Goal: Information Seeking & Learning: Understand process/instructions

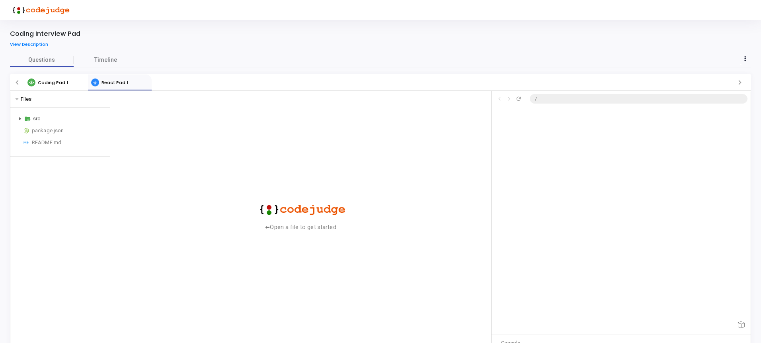
click at [36, 117] on div "src" at bounding box center [70, 119] width 74 height 10
click at [58, 141] on div "App.js" at bounding box center [72, 143] width 70 height 10
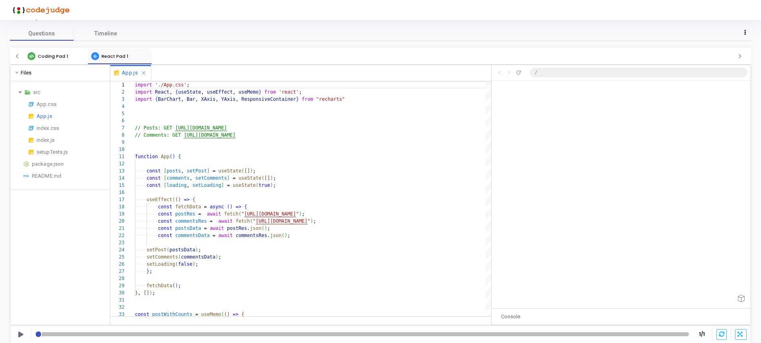
scroll to position [27, 0]
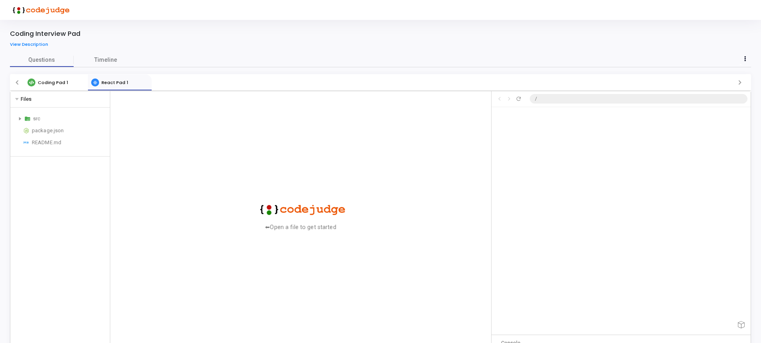
click at [42, 112] on div "src package.json README.md" at bounding box center [60, 131] width 100 height 49
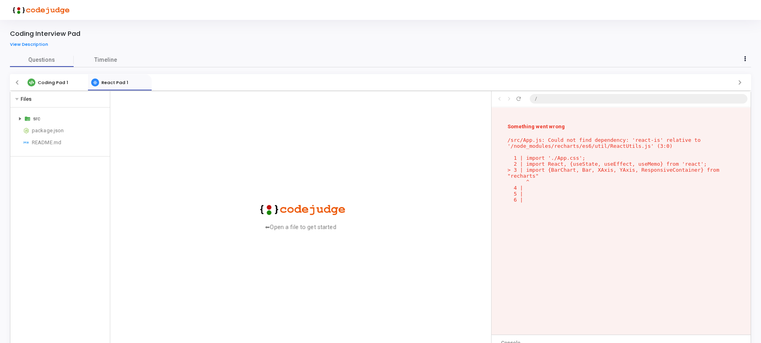
click at [43, 118] on div "src" at bounding box center [70, 119] width 74 height 10
click at [57, 127] on div "App.css" at bounding box center [72, 131] width 70 height 10
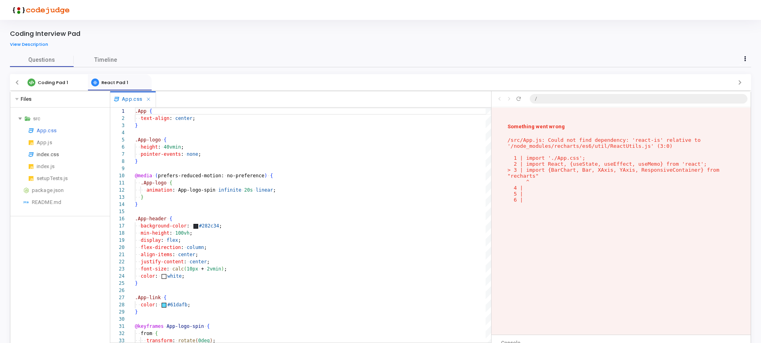
scroll to position [0, 0]
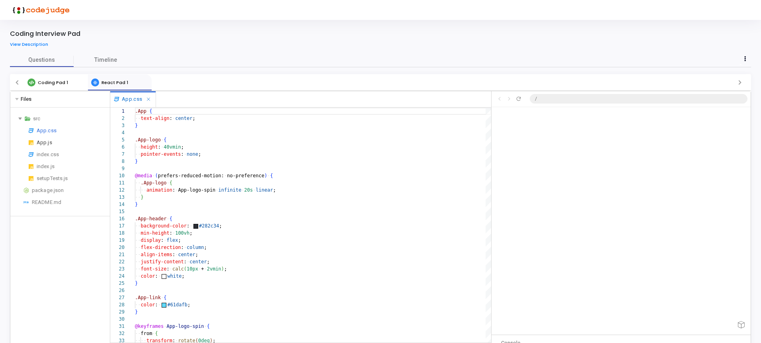
click at [57, 143] on div "App.js" at bounding box center [72, 143] width 70 height 10
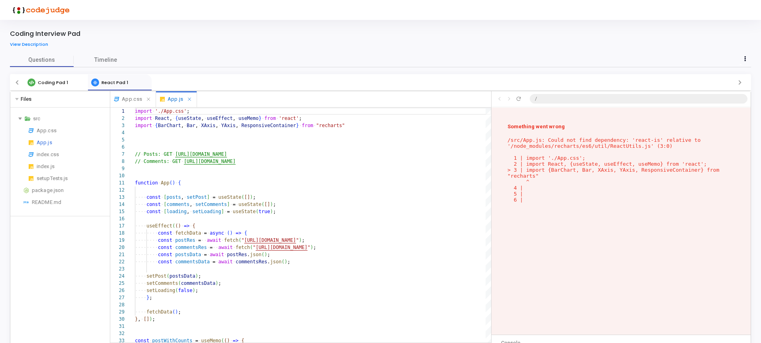
scroll to position [266, 0]
click at [49, 192] on div "package.json" at bounding box center [69, 191] width 75 height 10
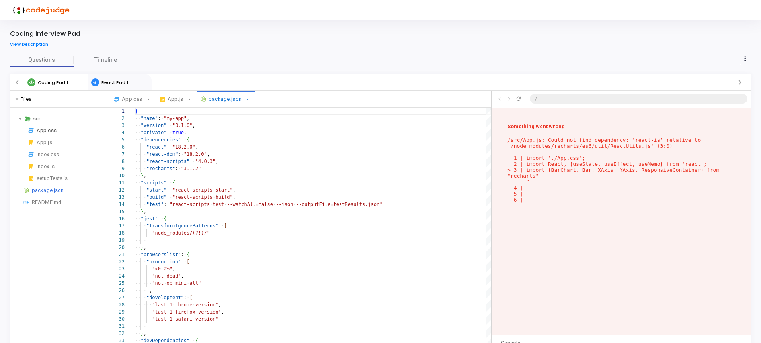
click at [37, 131] on div "App.css" at bounding box center [72, 131] width 70 height 10
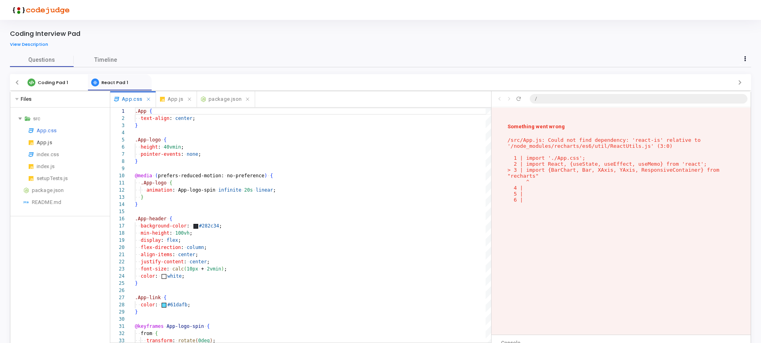
scroll to position [72, 0]
click at [46, 142] on div "App.js" at bounding box center [72, 143] width 70 height 10
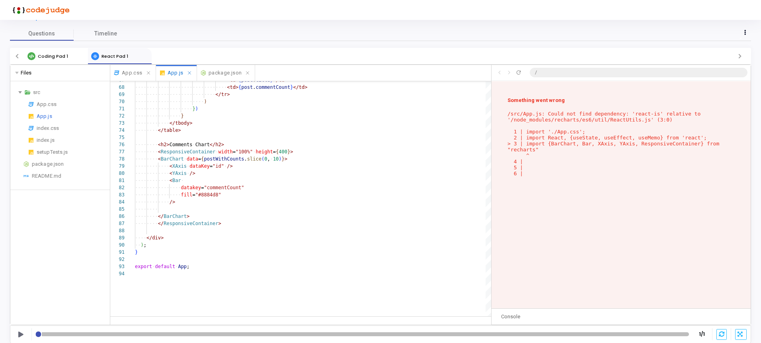
scroll to position [27, 0]
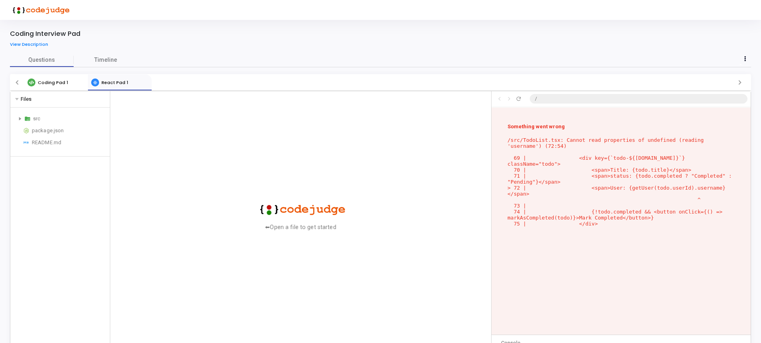
scroll to position [74, 0]
click at [68, 116] on div "src" at bounding box center [70, 119] width 74 height 10
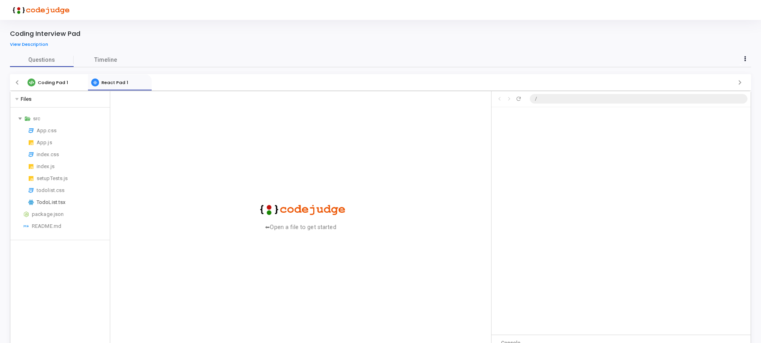
click at [64, 203] on div "TodoList.tsx" at bounding box center [72, 202] width 70 height 10
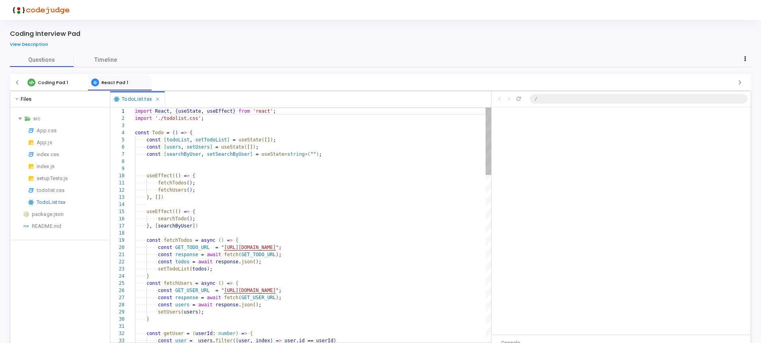
scroll to position [72, 0]
click at [602, 94] on div "Click to go back Click to go forward Refresh preview /" at bounding box center [621, 99] width 259 height 16
click at [523, 98] on button "Refresh preview" at bounding box center [519, 99] width 10 height 6
click at [522, 98] on button "Refresh preview" at bounding box center [519, 99] width 10 height 6
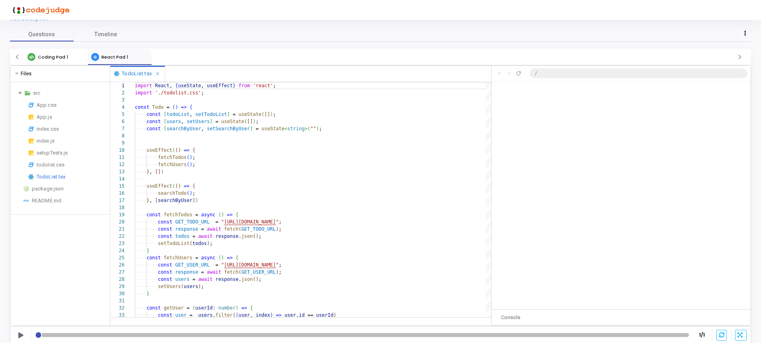
scroll to position [27, 0]
click at [520, 313] on div "Console" at bounding box center [511, 316] width 38 height 16
click at [513, 319] on div "Console" at bounding box center [511, 316] width 38 height 16
click at [513, 318] on div "Console" at bounding box center [511, 316] width 38 height 16
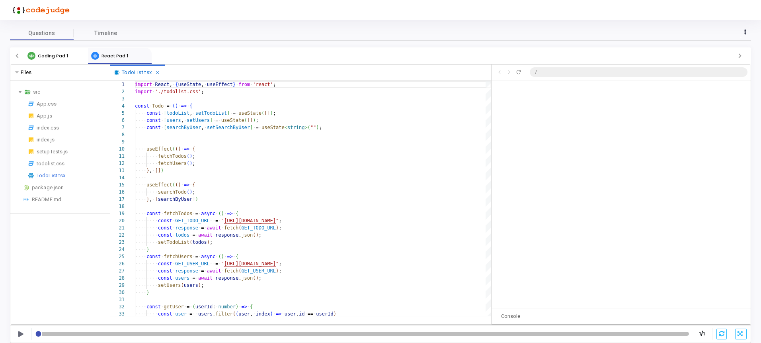
click at [535, 312] on div "Console" at bounding box center [621, 316] width 259 height 16
drag, startPoint x: 535, startPoint y: 312, endPoint x: 539, endPoint y: 317, distance: 6.8
click at [535, 313] on div "Console" at bounding box center [621, 316] width 259 height 16
click at [540, 318] on div "Console" at bounding box center [621, 316] width 259 height 16
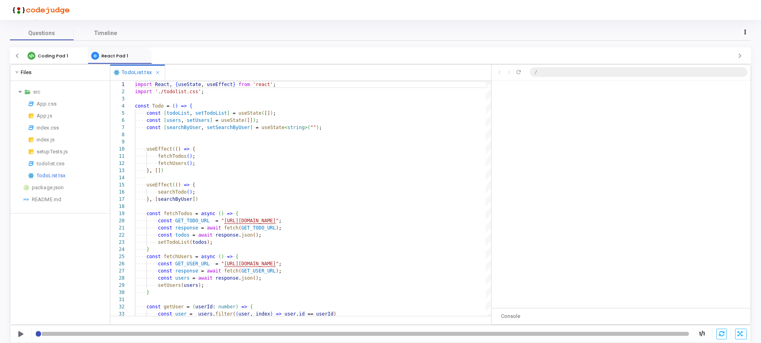
click at [492, 322] on div "Console" at bounding box center [511, 316] width 38 height 16
click at [503, 316] on div "Console" at bounding box center [511, 316] width 38 height 16
click at [743, 320] on div at bounding box center [741, 316] width 19 height 16
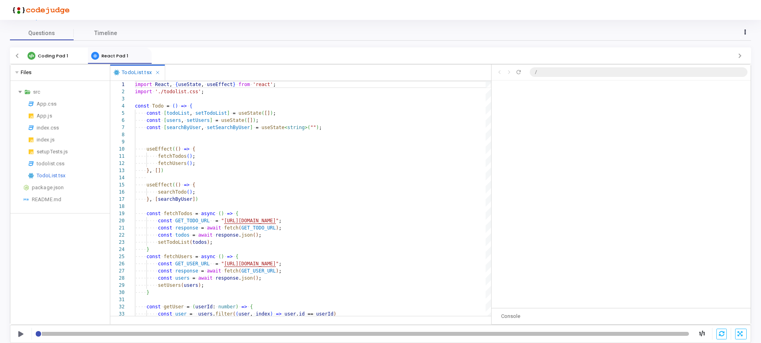
click at [743, 317] on div at bounding box center [741, 316] width 19 height 16
click at [733, 316] on div at bounding box center [741, 316] width 19 height 16
click at [512, 311] on div "Console" at bounding box center [511, 316] width 38 height 16
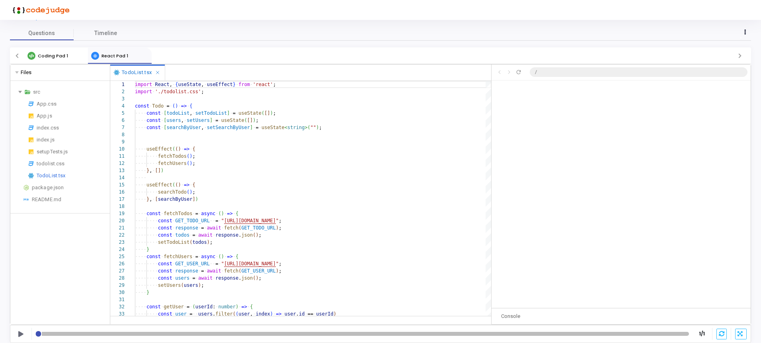
click at [512, 313] on div "Console" at bounding box center [511, 316] width 38 height 16
drag, startPoint x: 76, startPoint y: 334, endPoint x: 110, endPoint y: 334, distance: 33.4
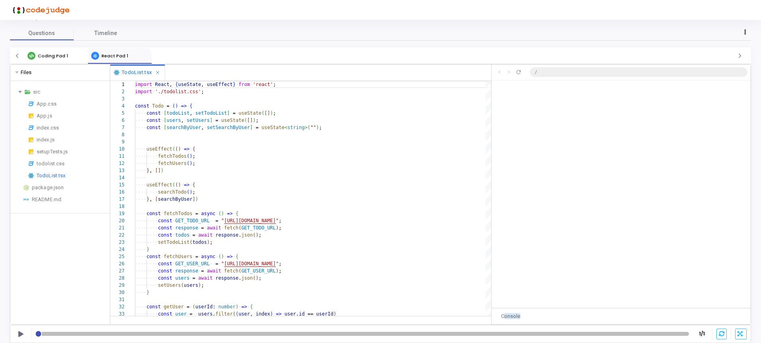
click at [110, 334] on mat-slider "1" at bounding box center [364, 333] width 657 height 6
click at [110, 334] on div at bounding box center [364, 334] width 650 height 4
click at [113, 333] on div at bounding box center [364, 334] width 650 height 4
drag, startPoint x: 113, startPoint y: 333, endPoint x: 25, endPoint y: 334, distance: 88.8
click at [113, 333] on div at bounding box center [364, 334] width 650 height 4
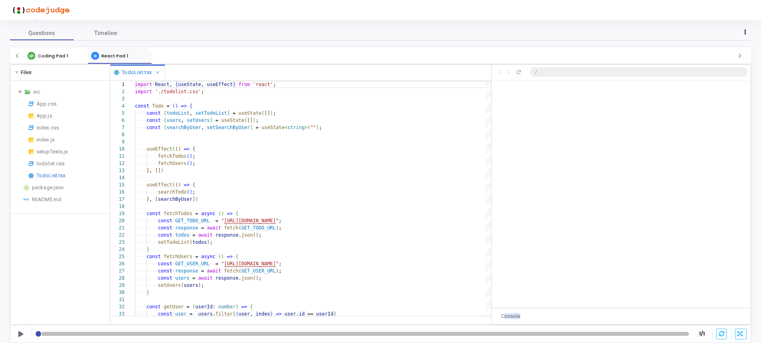
click at [515, 319] on div "Console" at bounding box center [511, 316] width 38 height 16
click at [514, 317] on div "Console" at bounding box center [511, 316] width 38 height 16
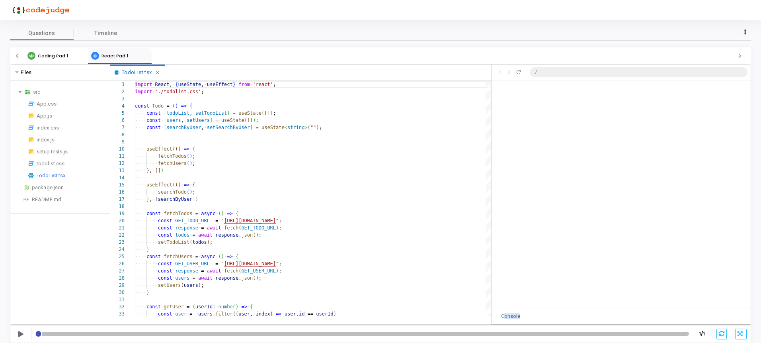
click at [514, 317] on div "Console" at bounding box center [511, 316] width 38 height 16
drag, startPoint x: 527, startPoint y: 71, endPoint x: 517, endPoint y: 71, distance: 10.0
click at [526, 71] on div "Click to go back Click to go forward Refresh preview /" at bounding box center [621, 72] width 259 height 16
click at [517, 71] on icon "Refresh preview" at bounding box center [519, 72] width 6 height 6
click at [520, 73] on icon "Refresh preview" at bounding box center [519, 72] width 6 height 6
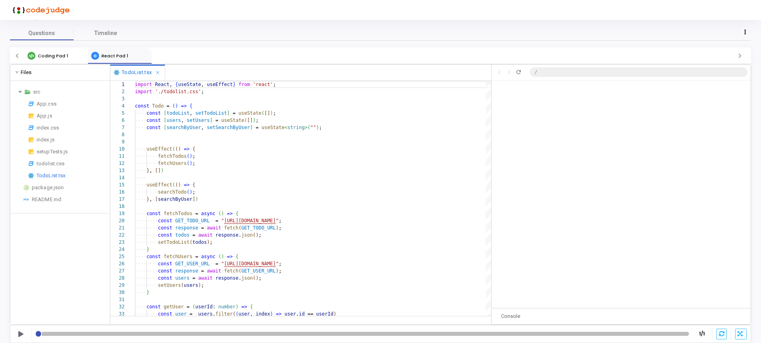
click at [520, 73] on icon "Refresh preview" at bounding box center [519, 72] width 6 height 6
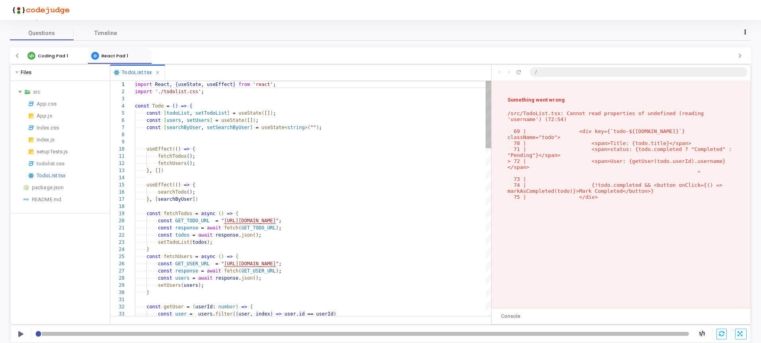
scroll to position [74, 0]
click at [58, 166] on div "todolist.css" at bounding box center [72, 164] width 70 height 10
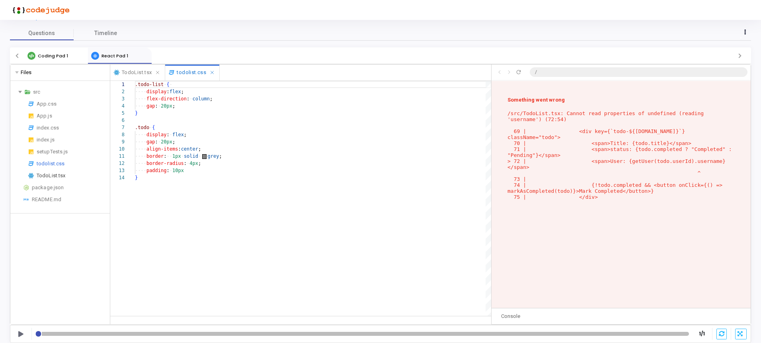
scroll to position [72, 0]
click at [59, 176] on div "TodoList.tsx" at bounding box center [72, 176] width 70 height 10
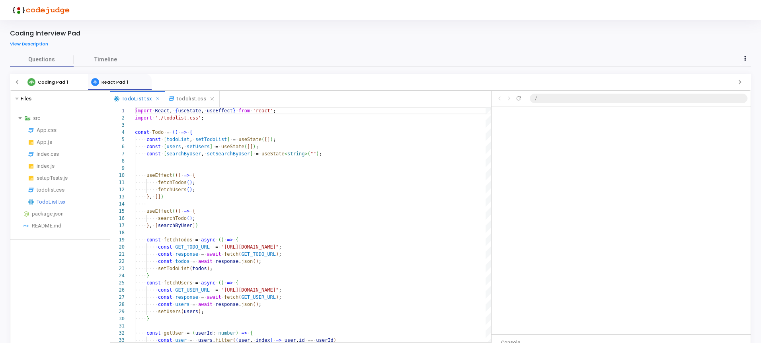
scroll to position [27, 0]
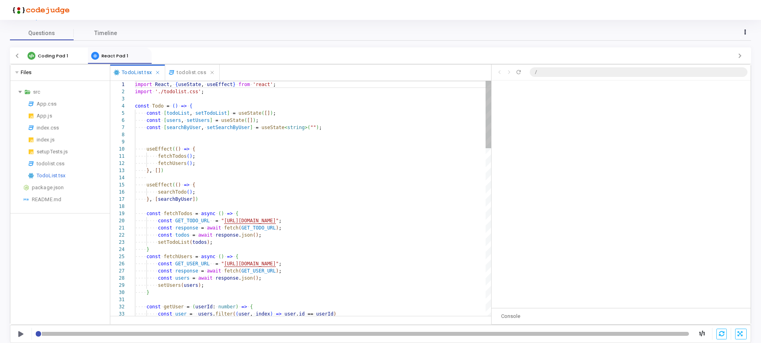
type textarea "fetchTodos(); fetchUsers(); }, []) useEffect(() => { searchTodo(); }, [searchBy…"
click at [744, 68] on input "/" at bounding box center [639, 72] width 218 height 10
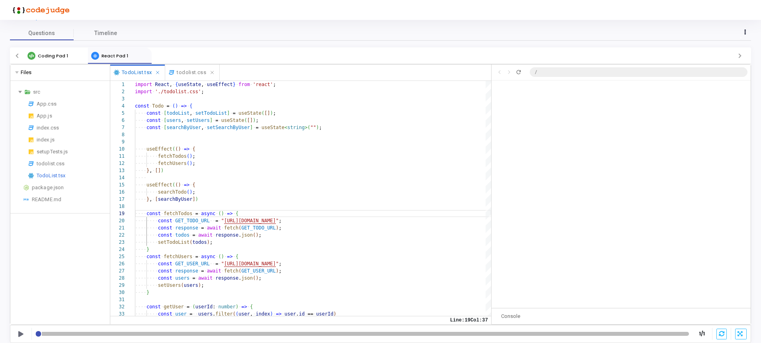
click at [515, 73] on button "Refresh preview" at bounding box center [519, 72] width 10 height 6
click at [516, 73] on icon "Refresh preview" at bounding box center [519, 72] width 6 height 6
click at [186, 336] on mat-slider "1" at bounding box center [364, 333] width 657 height 6
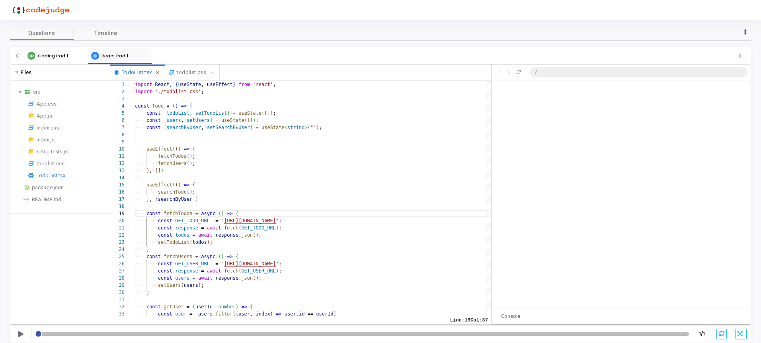
click at [195, 336] on mat-slider "1" at bounding box center [364, 333] width 657 height 6
click at [211, 331] on mat-slider "1" at bounding box center [364, 333] width 657 height 6
drag, startPoint x: 211, startPoint y: 331, endPoint x: 12, endPoint y: 321, distance: 199.7
click at [211, 331] on mat-slider "1" at bounding box center [364, 333] width 657 height 6
